Goal: Information Seeking & Learning: Find specific fact

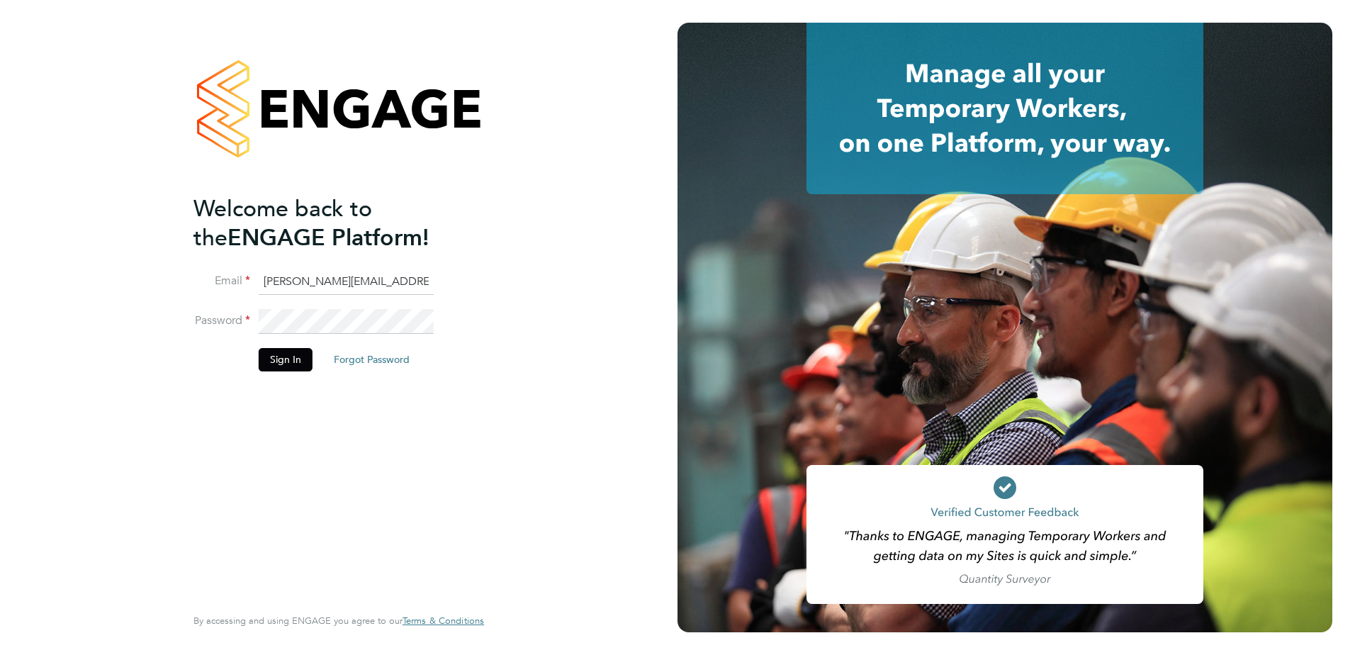
drag, startPoint x: 416, startPoint y: 286, endPoint x: 256, endPoint y: 285, distance: 160.1
click at [256, 285] on li "Email Marium.ashraf@vgcgroup.co.uk" at bounding box center [331, 289] width 276 height 40
drag, startPoint x: 485, startPoint y: 247, endPoint x: 469, endPoint y: 251, distance: 16.2
click at [484, 247] on div "Welcome back to the ENGAGE Platform! Email Marium.ashraf@vgcgroup.co.uk Passwor…" at bounding box center [338, 325] width 291 height 604
drag, startPoint x: 335, startPoint y: 281, endPoint x: 205, endPoint y: 281, distance: 129.7
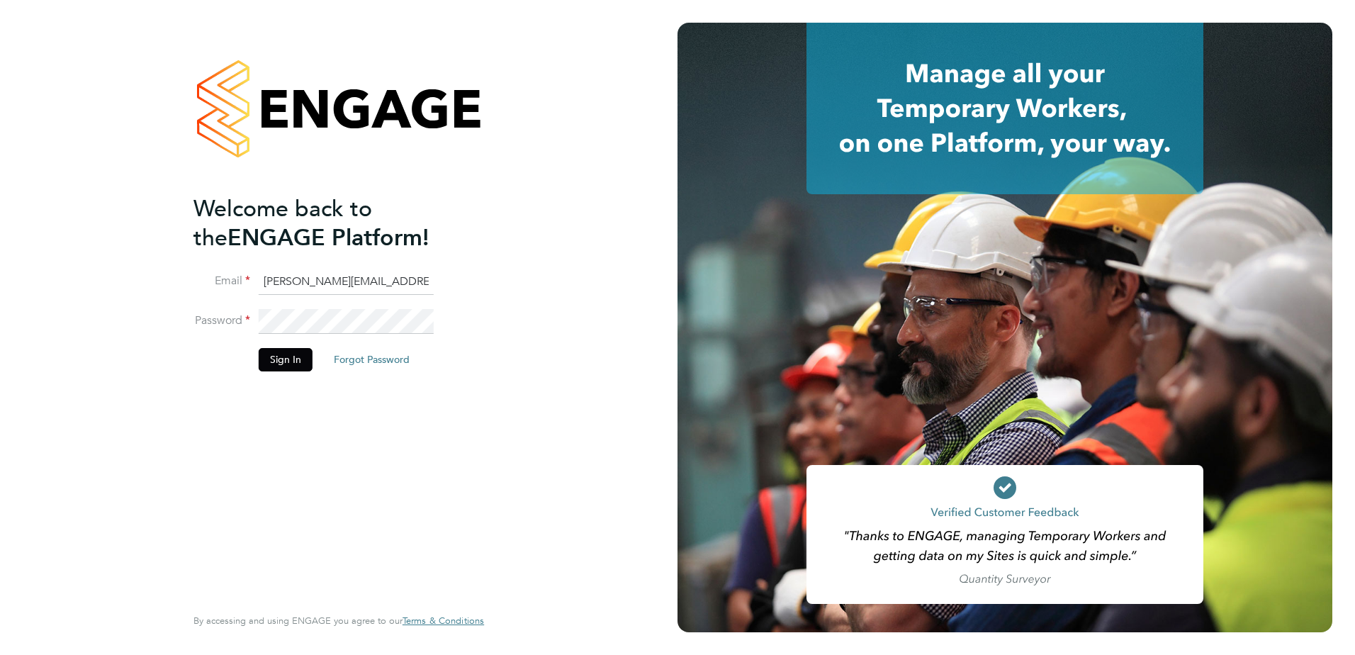
click at [205, 281] on li "Email Marium.ashraf@vgcgroup.co.uk" at bounding box center [331, 289] width 276 height 40
type input "Connor.campbell@vgcgroup.co.uk"
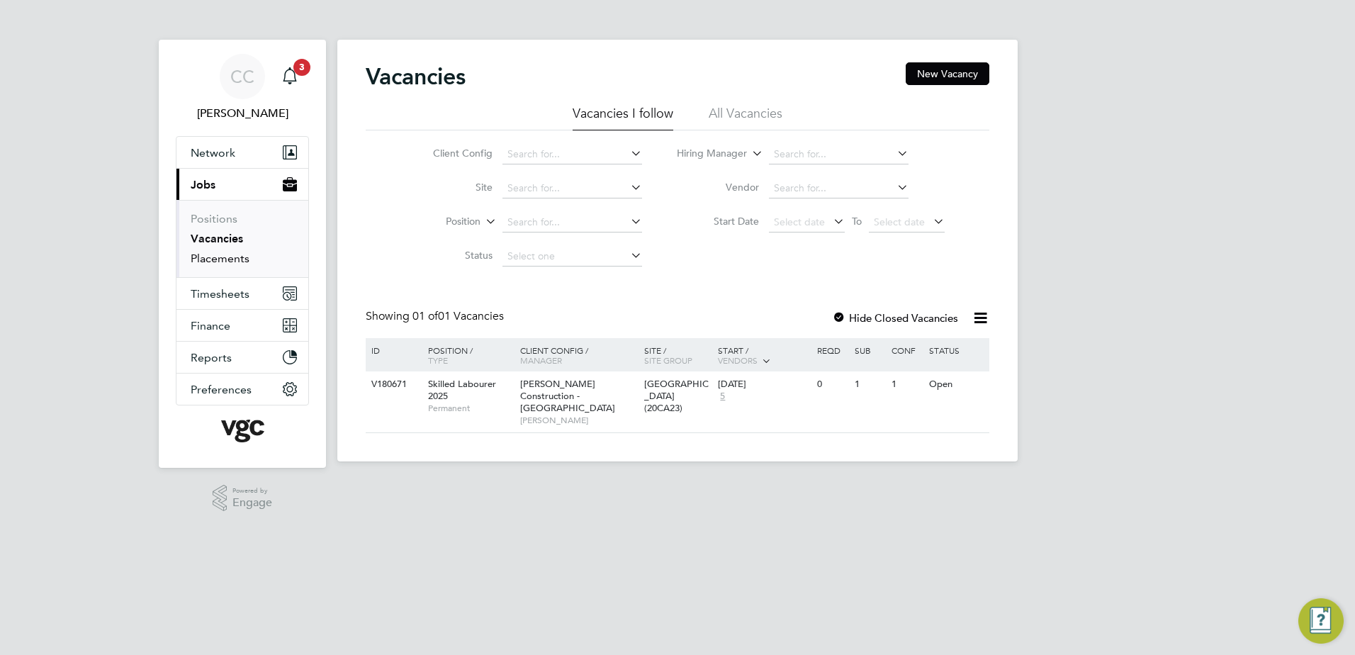
click at [221, 257] on link "Placements" at bounding box center [220, 258] width 59 height 13
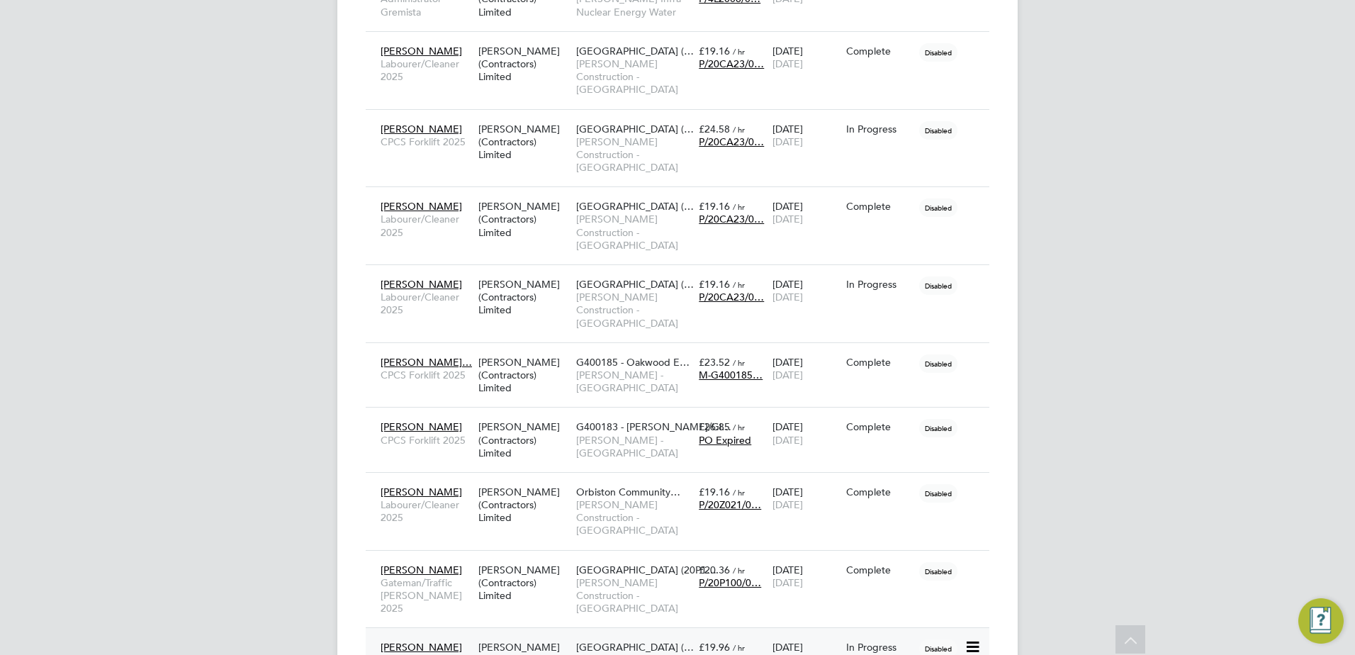
click at [437, 641] on span "[PERSON_NAME]" at bounding box center [420, 647] width 81 height 13
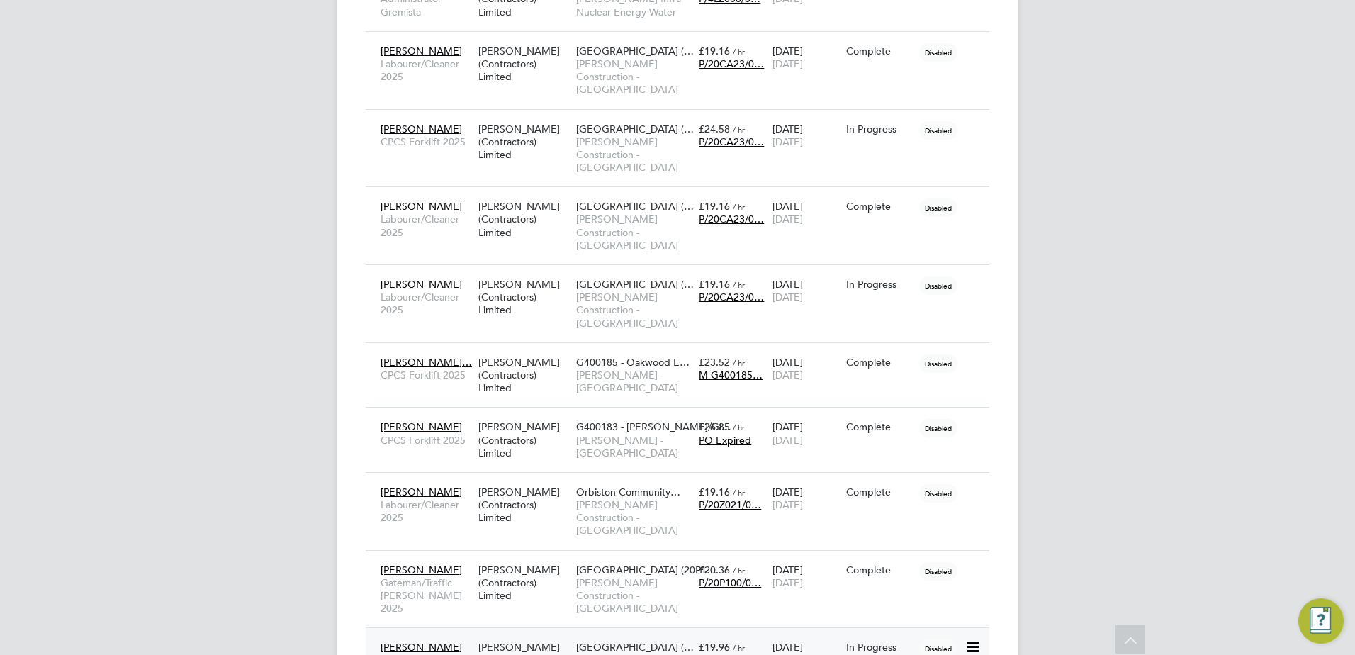
click at [432, 641] on span "[PERSON_NAME]" at bounding box center [420, 647] width 81 height 13
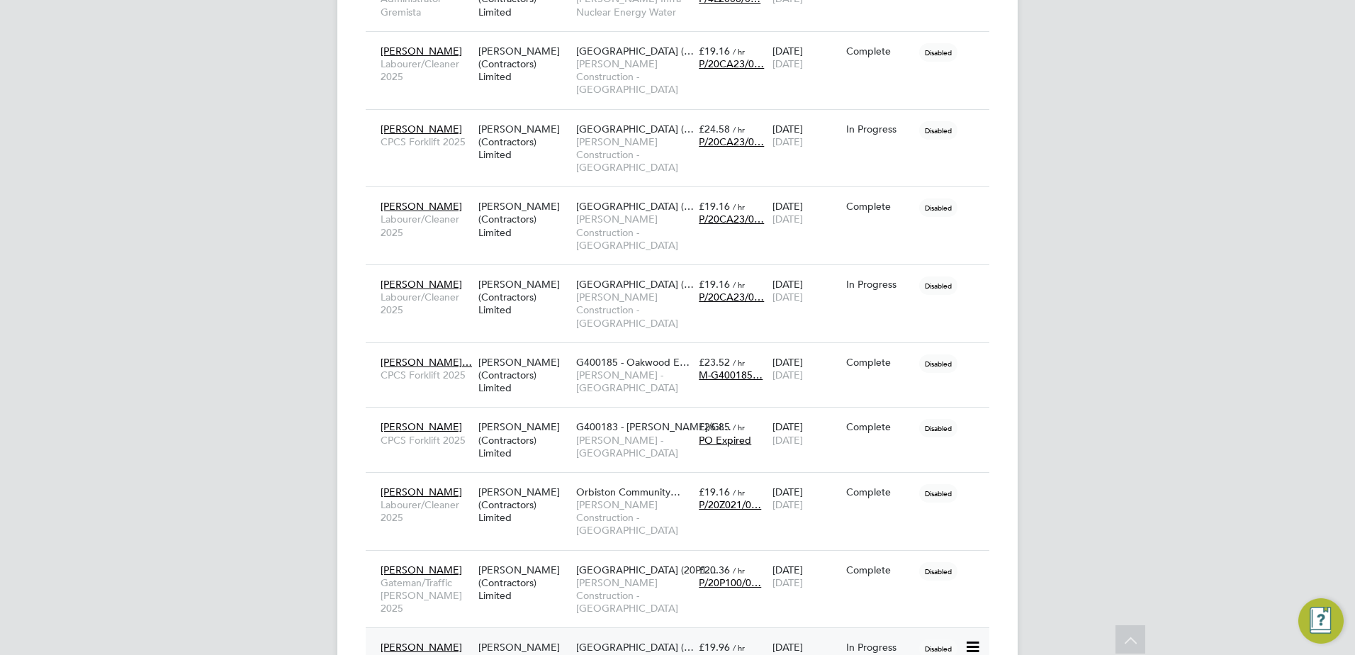
click at [520, 633] on div "V.G.Clements (Contractors) Limited" at bounding box center [524, 659] width 98 height 53
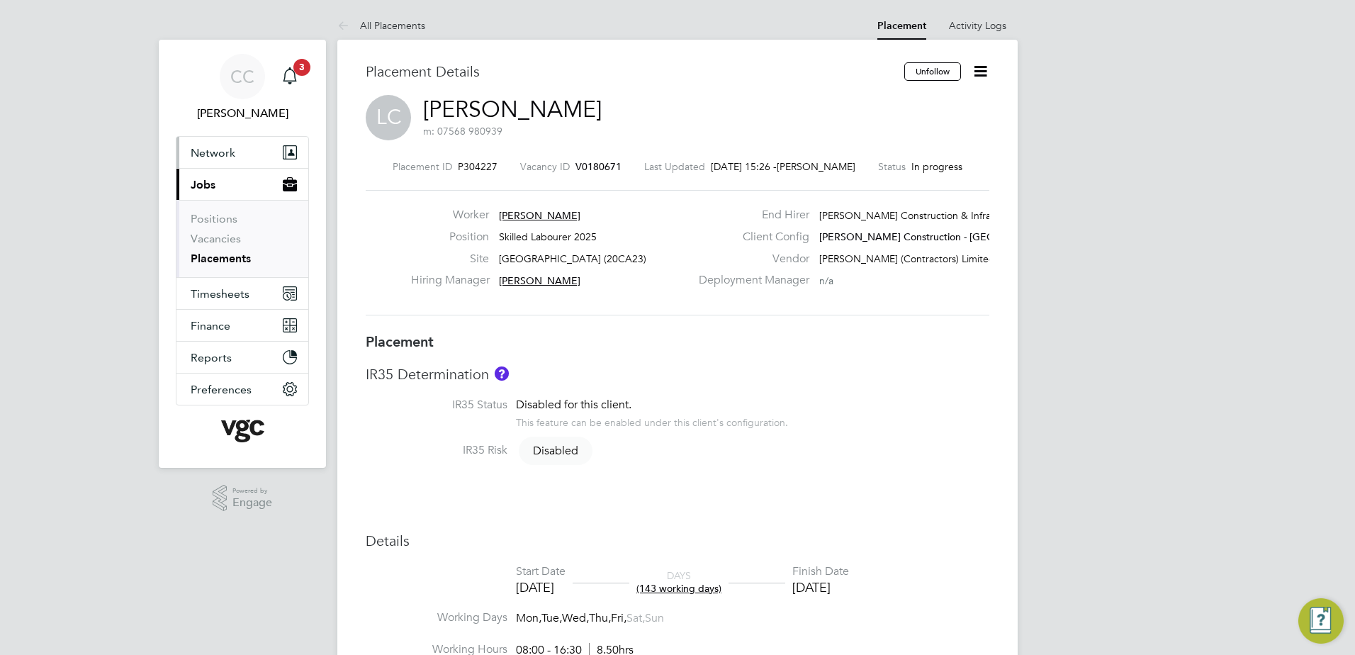
click at [232, 152] on span "Network" at bounding box center [213, 152] width 45 height 13
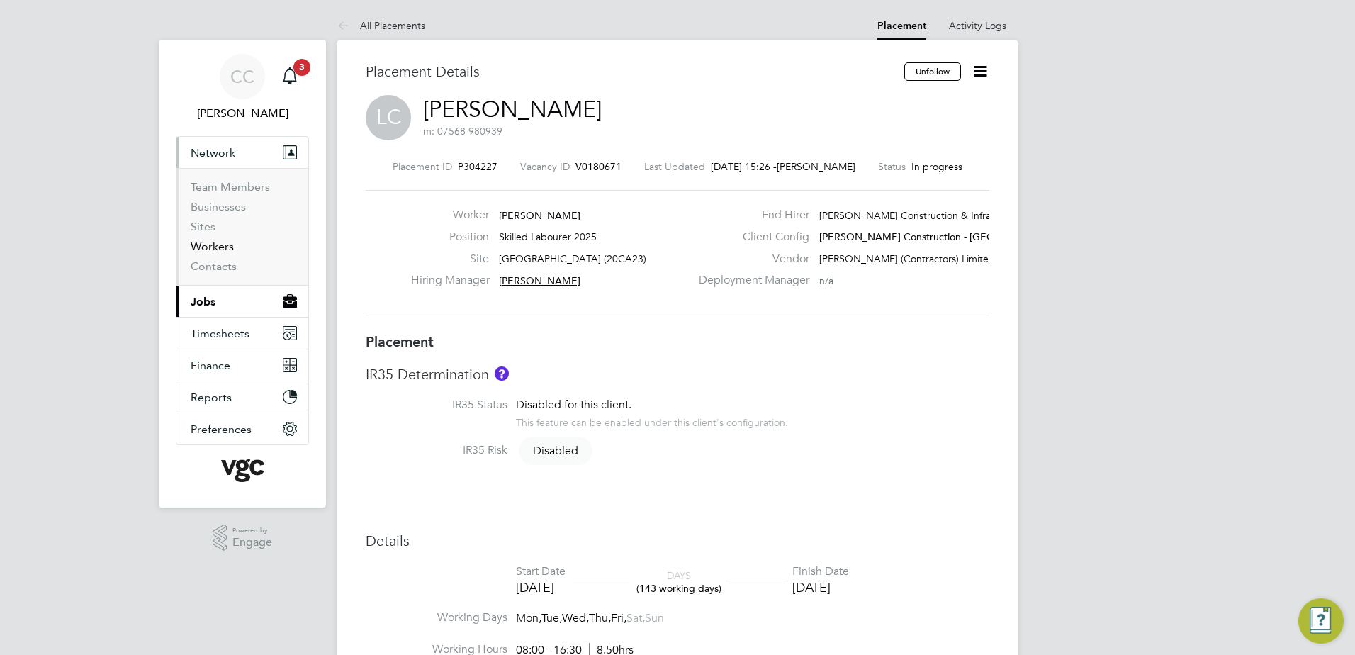
click at [229, 246] on link "Workers" at bounding box center [212, 245] width 43 height 13
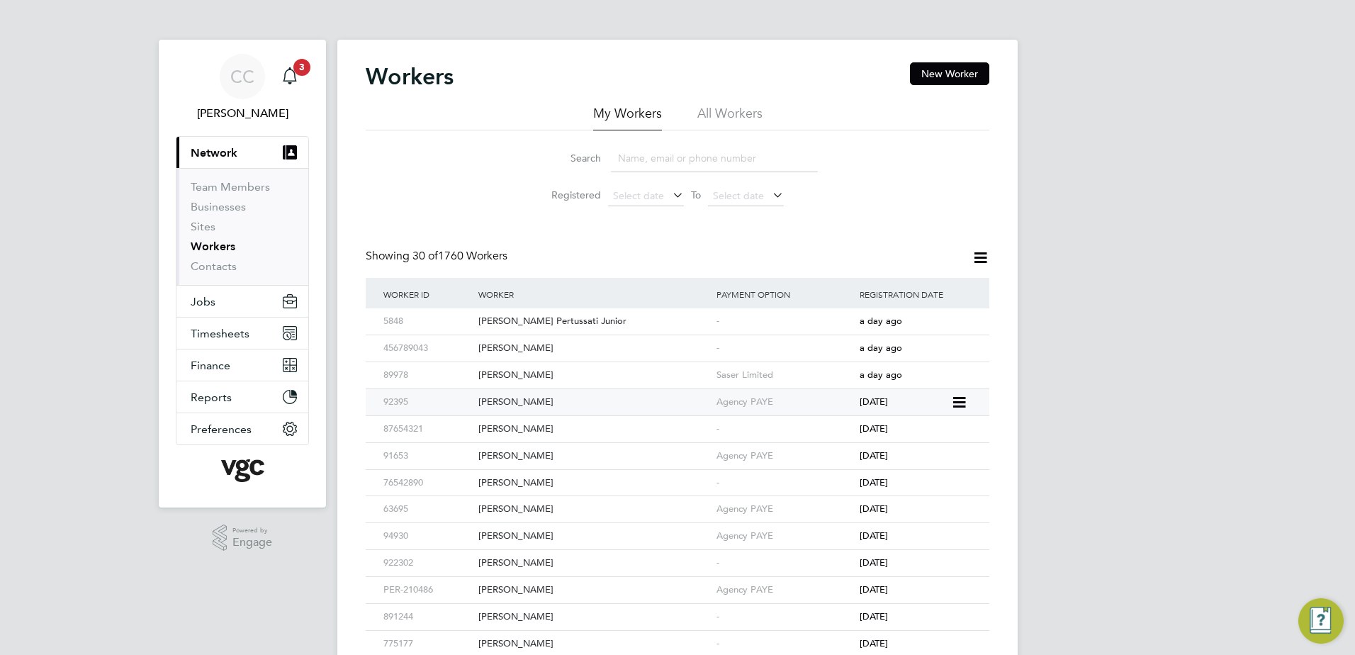
click at [469, 402] on div "92395" at bounding box center [427, 402] width 95 height 26
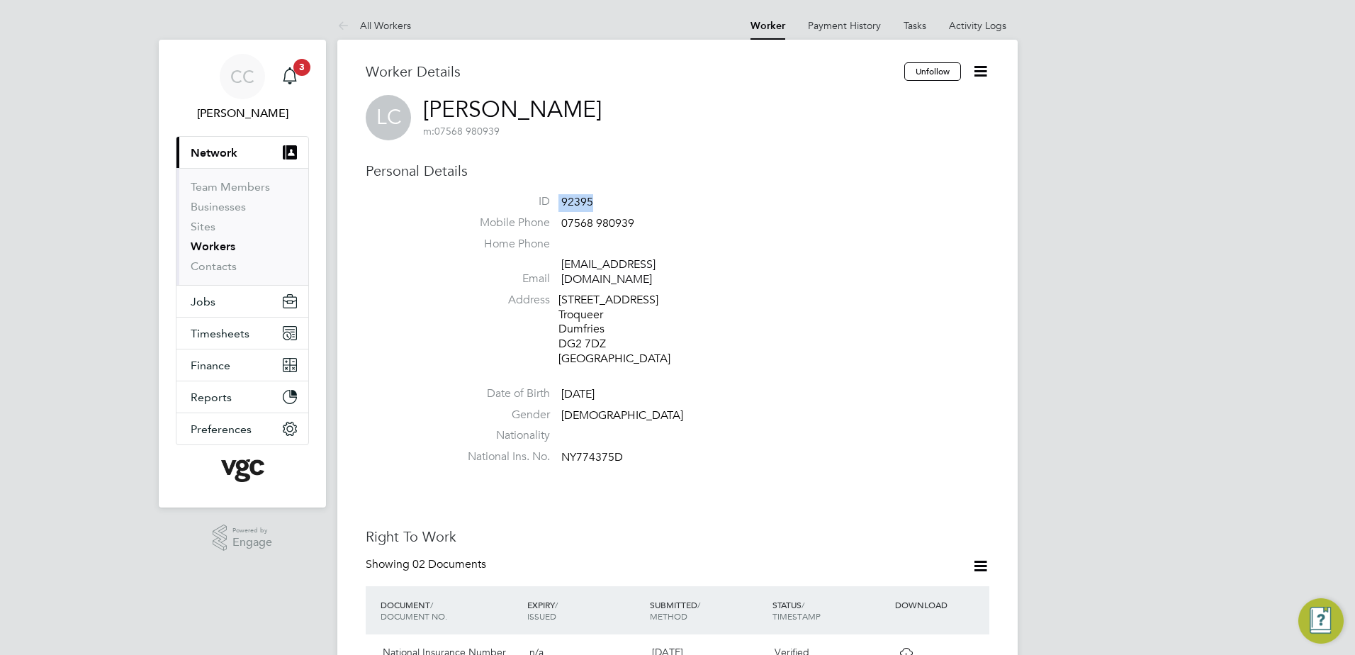
drag, startPoint x: 601, startPoint y: 200, endPoint x: 560, endPoint y: 201, distance: 41.1
click at [560, 201] on li "ID 92395" at bounding box center [720, 204] width 538 height 21
